Goal: Information Seeking & Learning: Learn about a topic

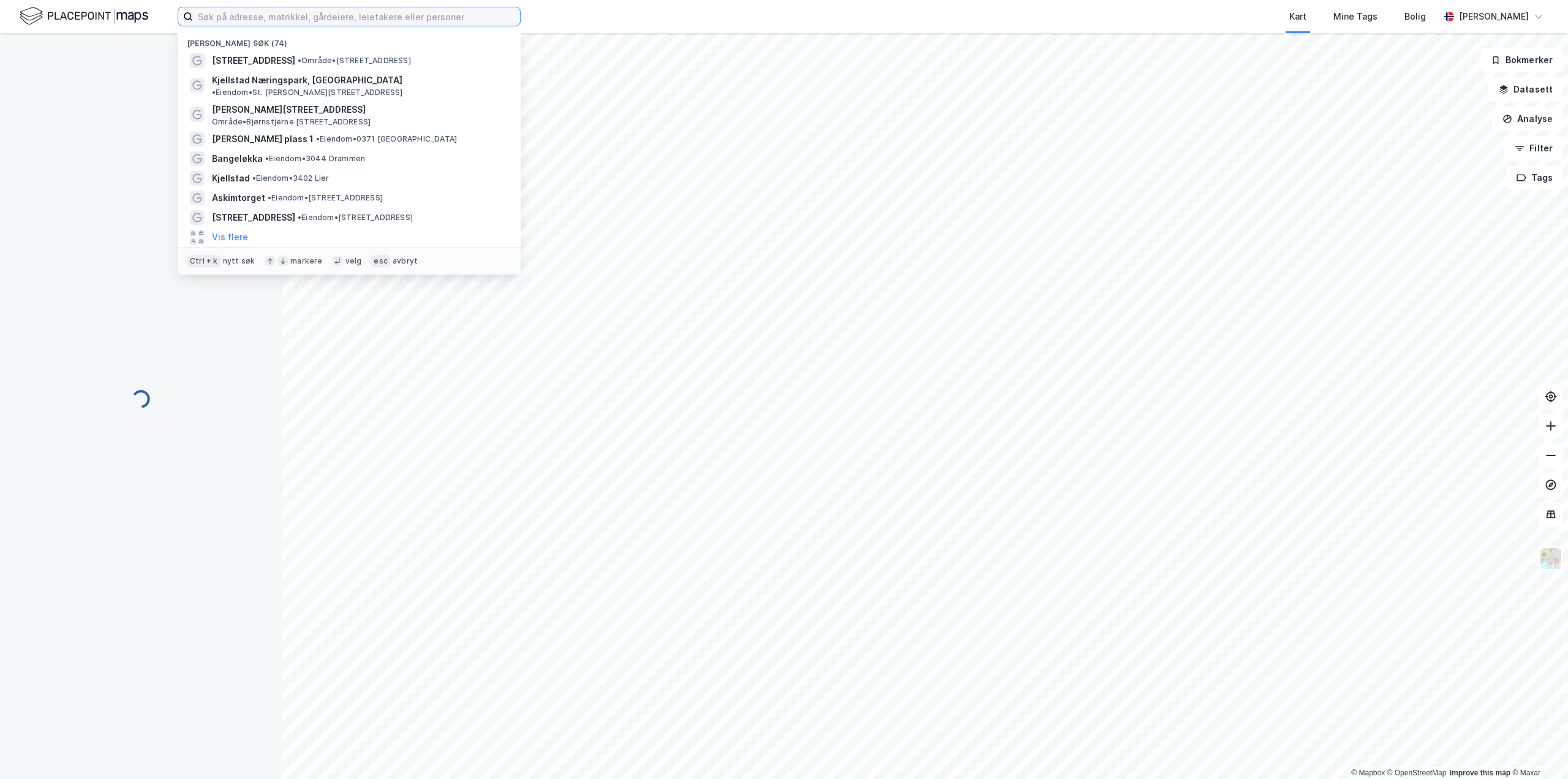
click at [327, 19] on input at bounding box center [356, 16] width 327 height 19
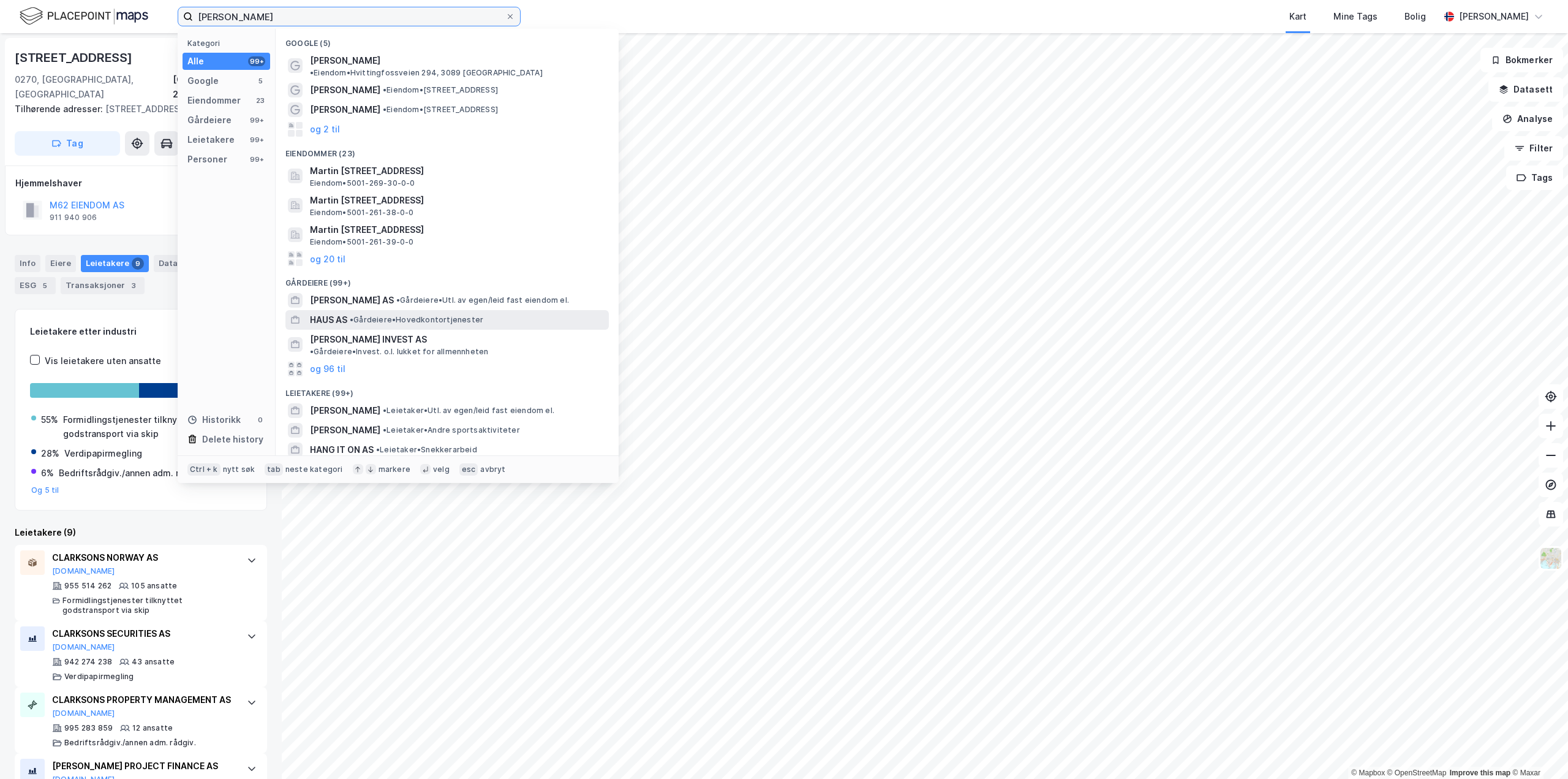
scroll to position [105, 0]
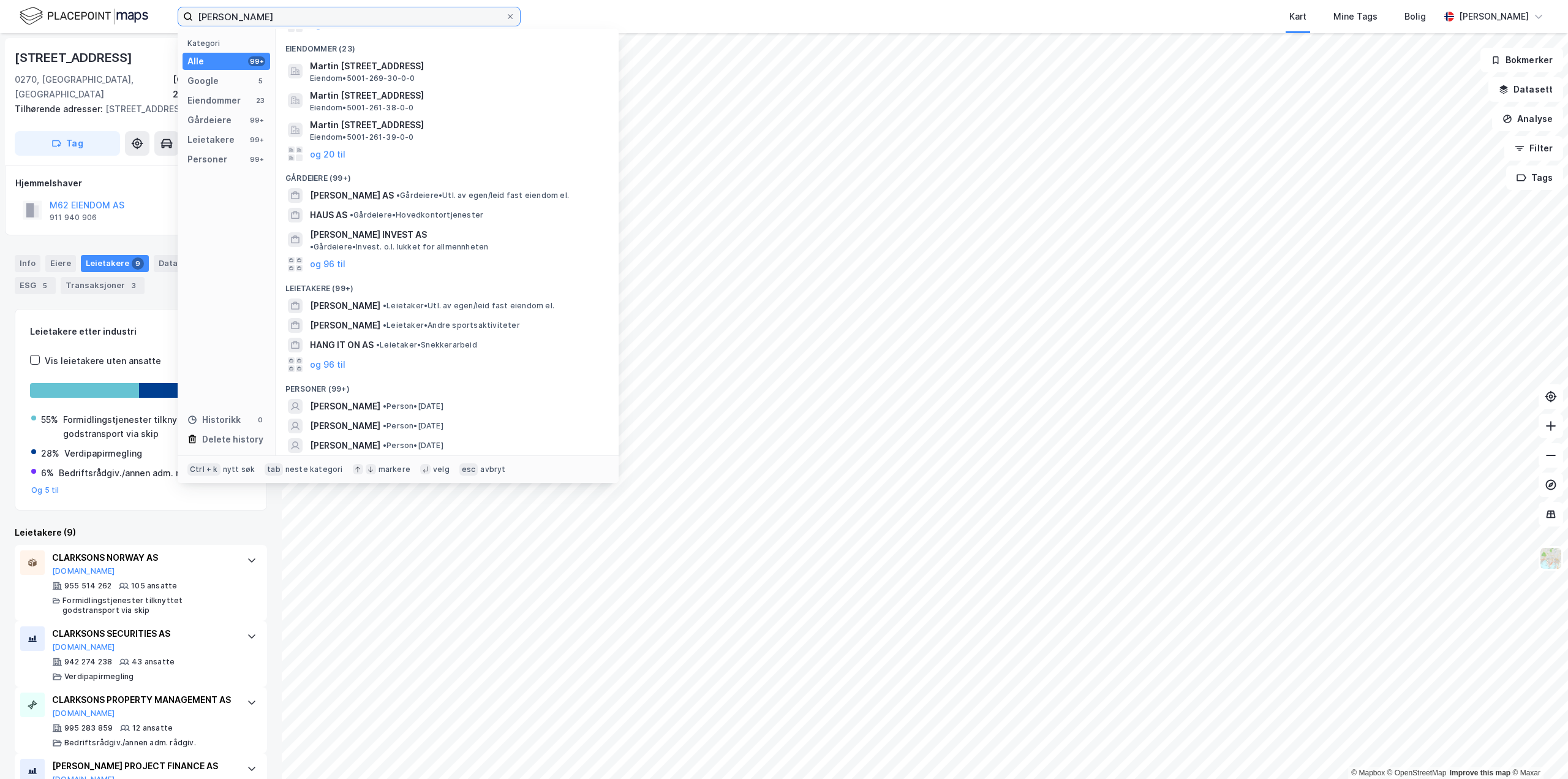
type input "[PERSON_NAME]"
click at [342, 458] on button "og 96 til" at bounding box center [327, 465] width 36 height 15
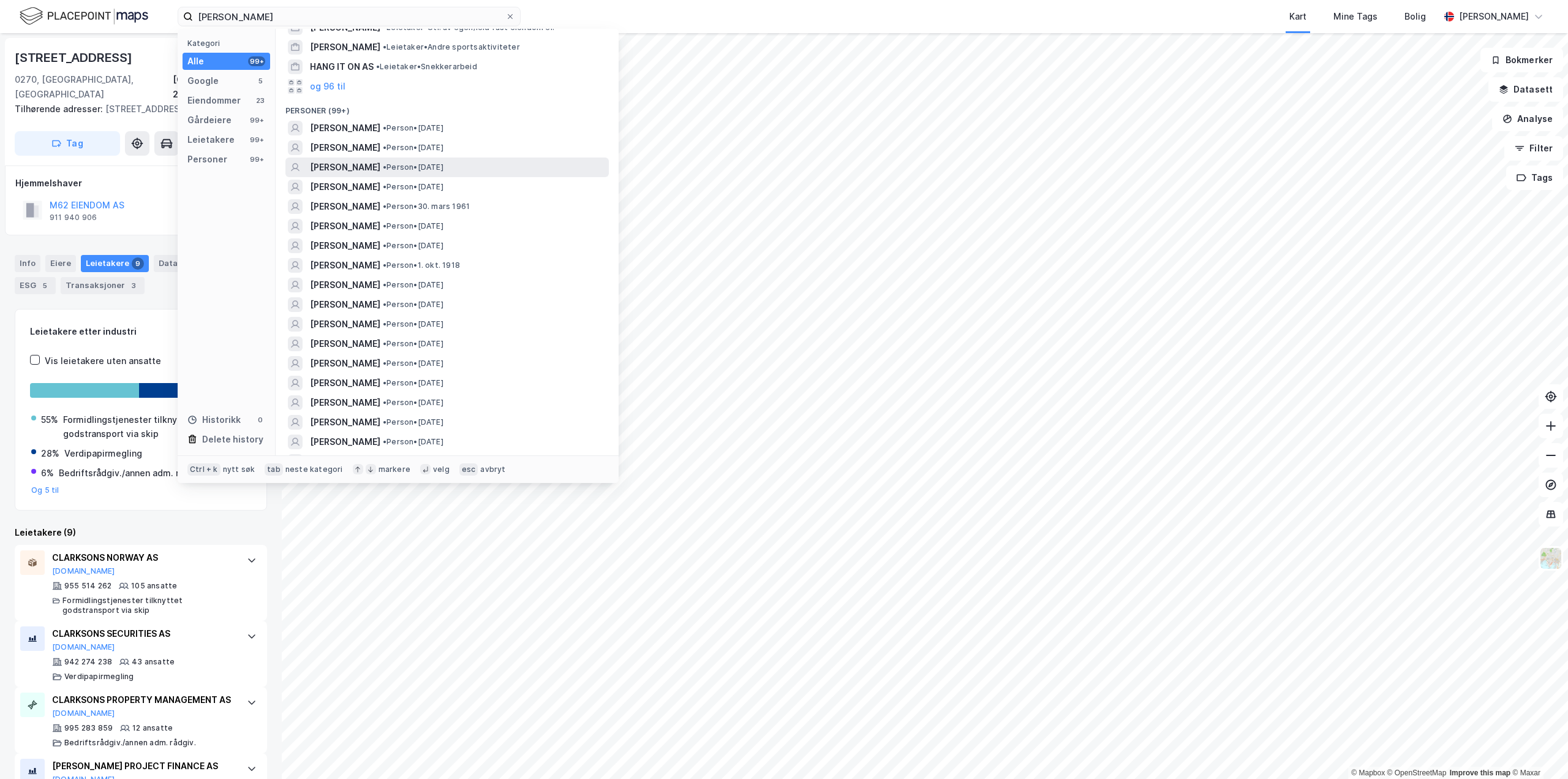
scroll to position [350, 0]
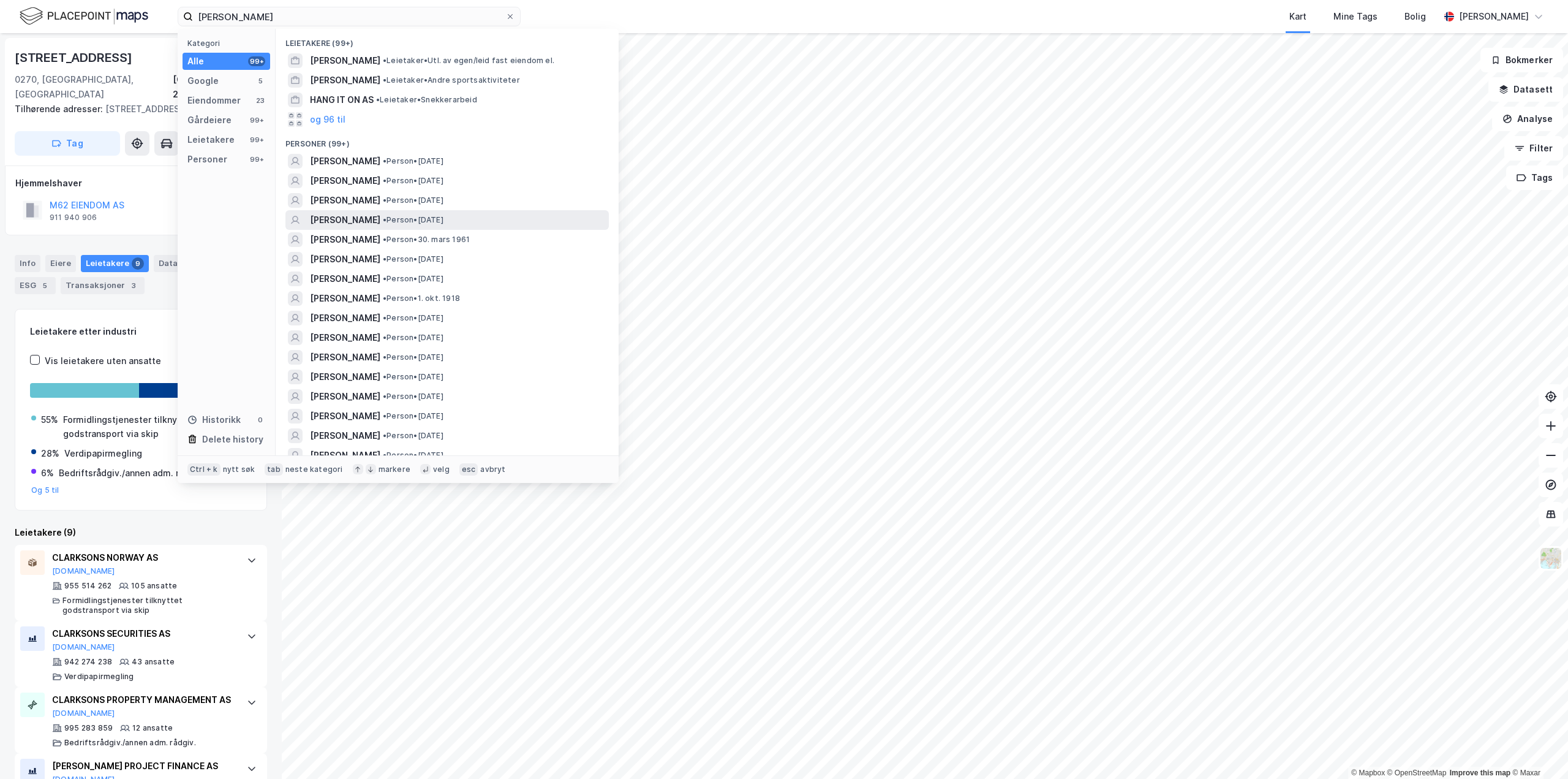
click at [365, 213] on span "[PERSON_NAME]" at bounding box center [344, 220] width 70 height 15
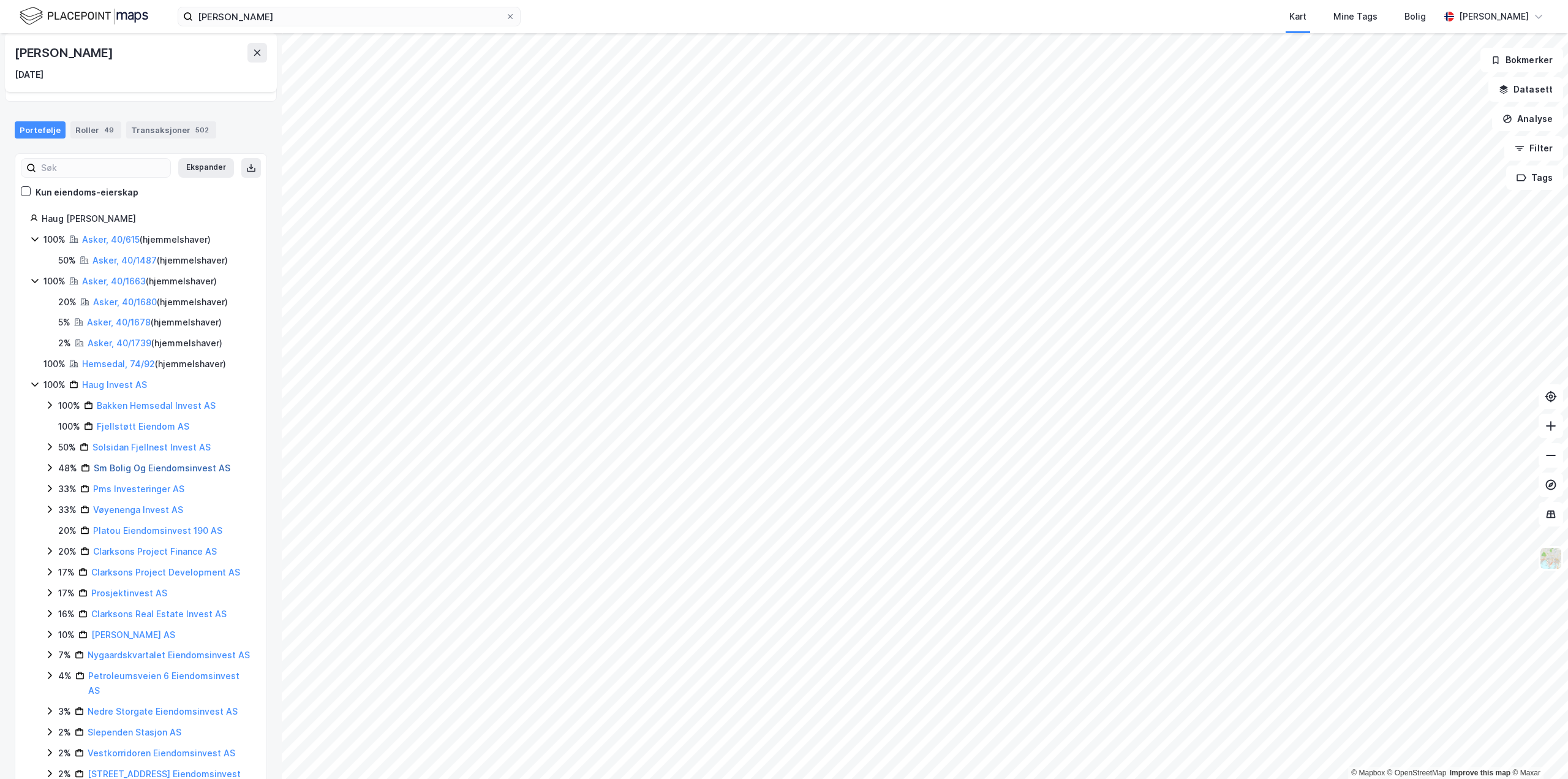
scroll to position [51, 0]
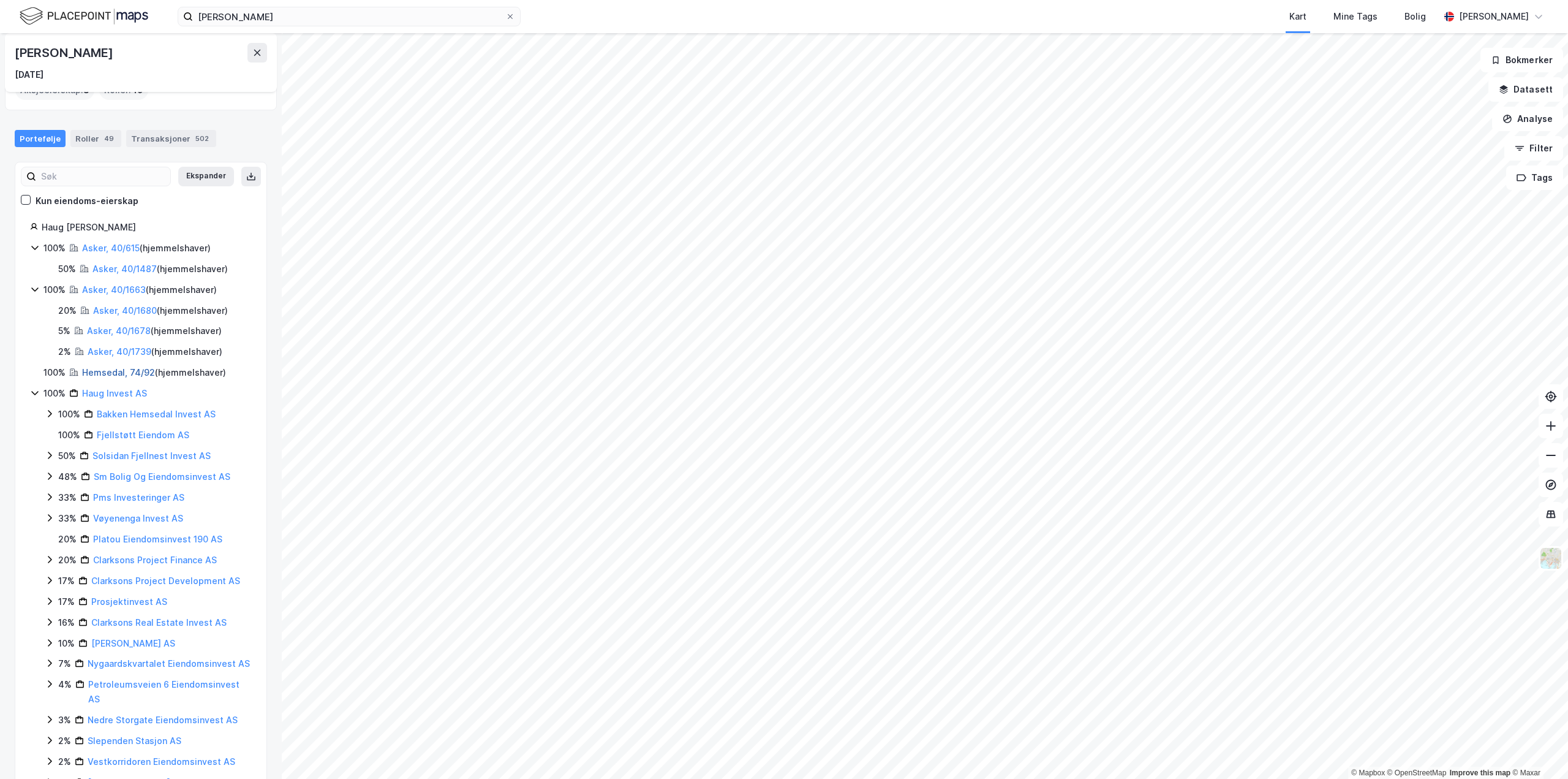
click at [122, 375] on link "Hemsedal, 74/92" at bounding box center [118, 372] width 73 height 10
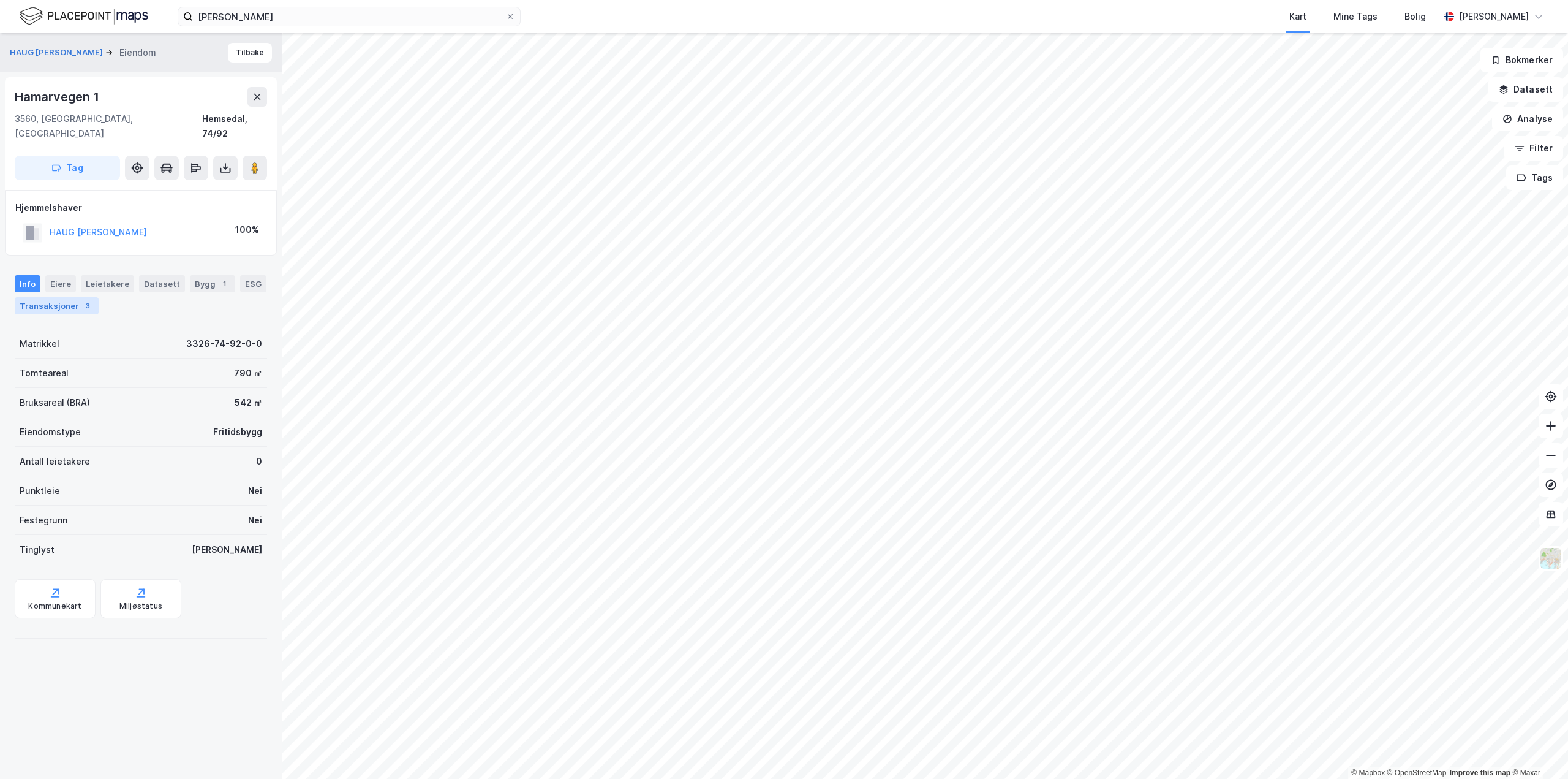
click at [67, 297] on div "Transaksjoner 3" at bounding box center [56, 306] width 84 height 17
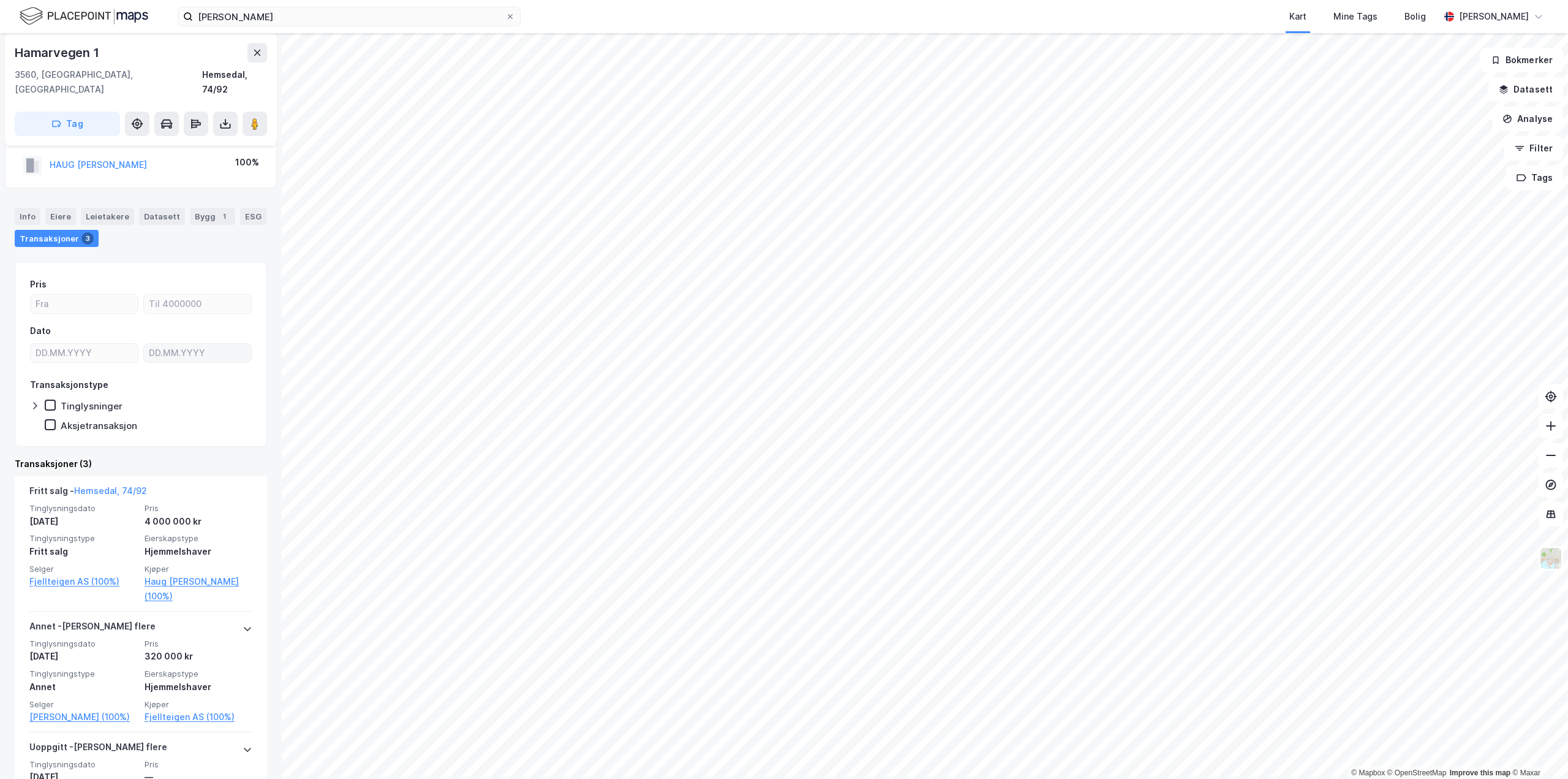
scroll to position [19, 0]
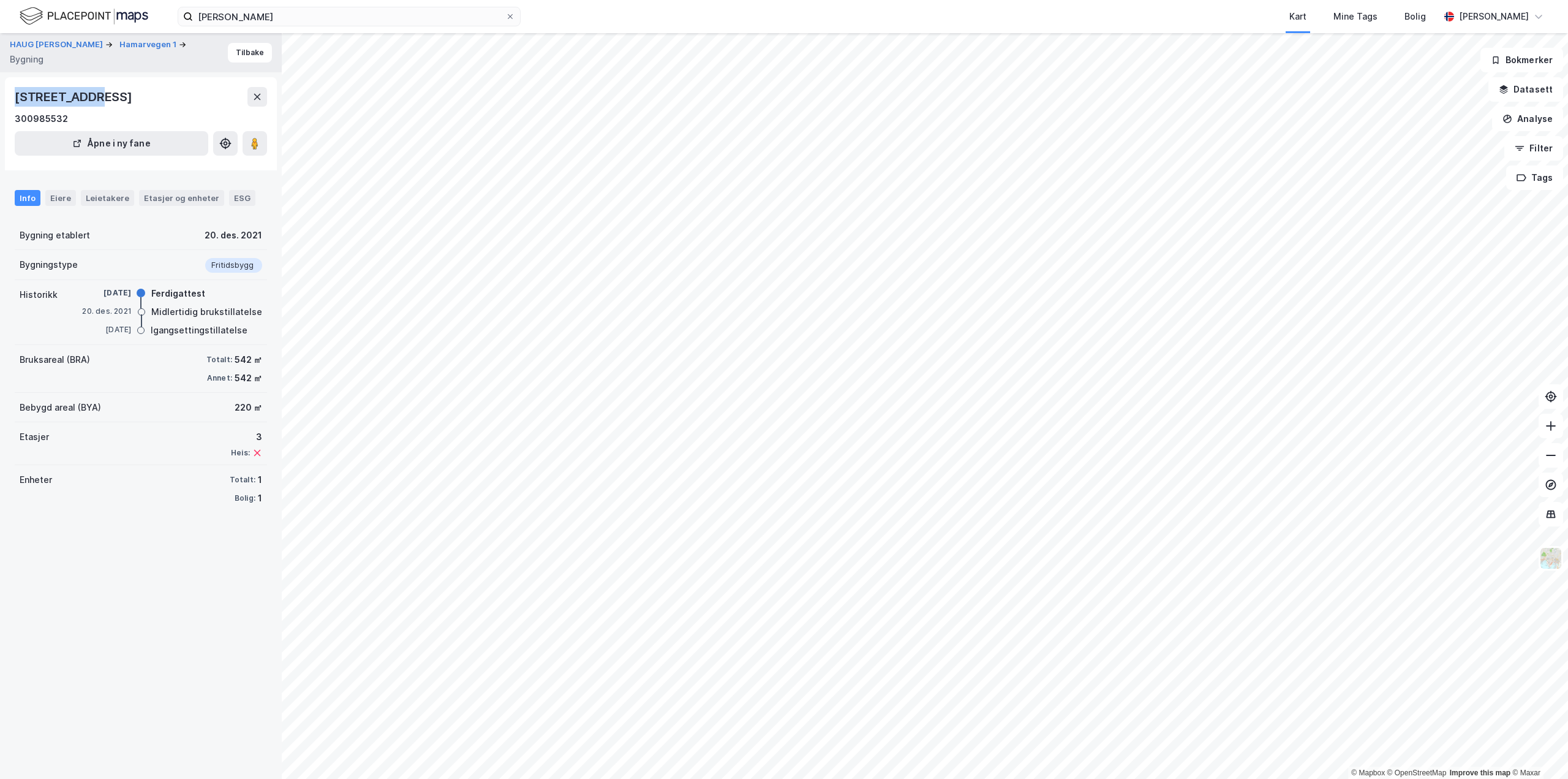
drag, startPoint x: 98, startPoint y: 94, endPoint x: 16, endPoint y: 94, distance: 82.0
click at [16, 94] on div "[STREET_ADDRESS]" at bounding box center [74, 96] width 120 height 19
copy div "Hamarvegen 1"
